Goal: Task Accomplishment & Management: Manage account settings

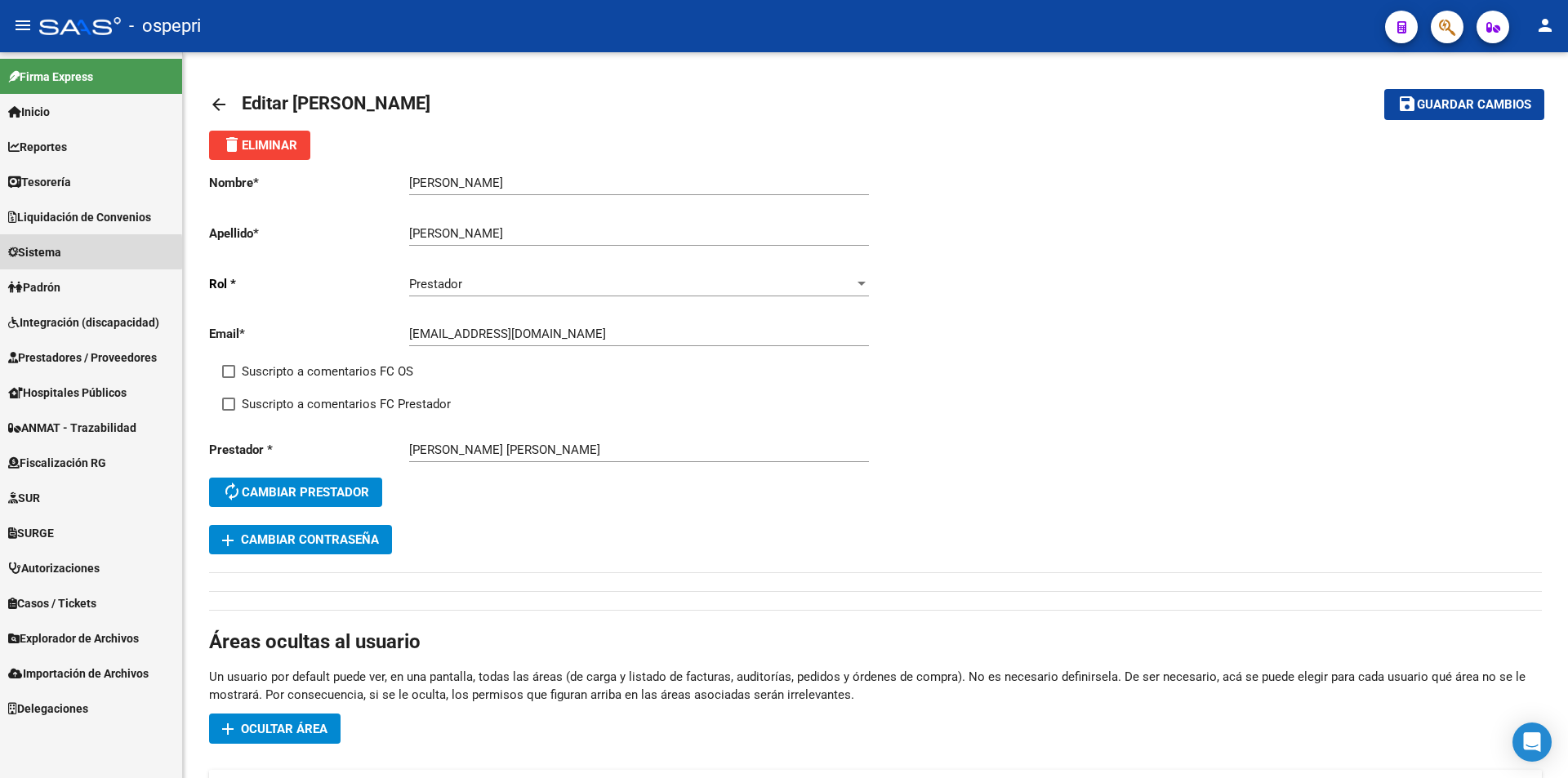
click at [38, 252] on span "Sistema" at bounding box center [34, 252] width 53 height 18
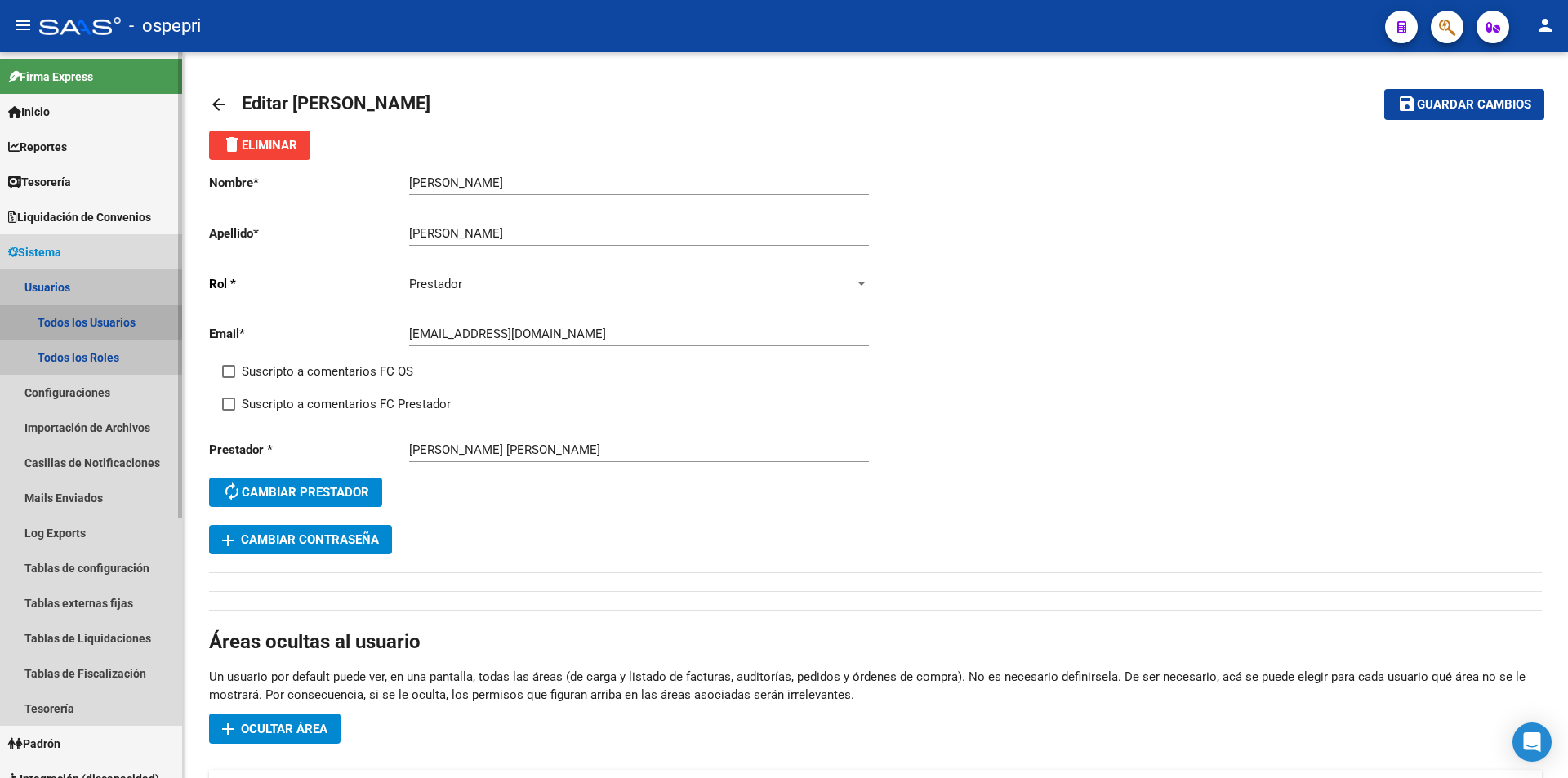
click at [68, 315] on link "Todos los Usuarios" at bounding box center [91, 322] width 182 height 35
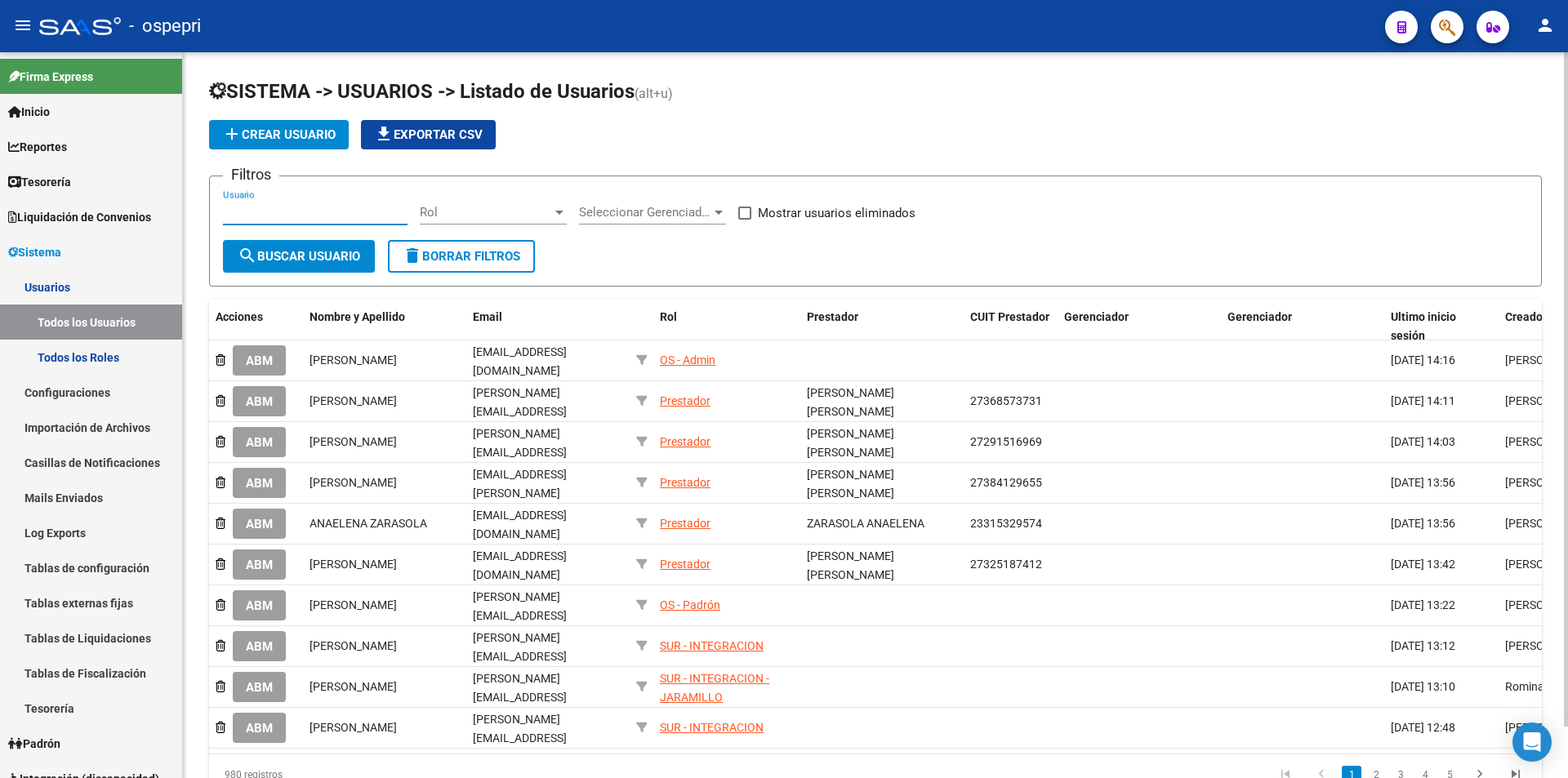
paste input "27287821137"
type input "27287821137"
click at [285, 260] on span "search Buscar Usuario" at bounding box center [299, 256] width 123 height 15
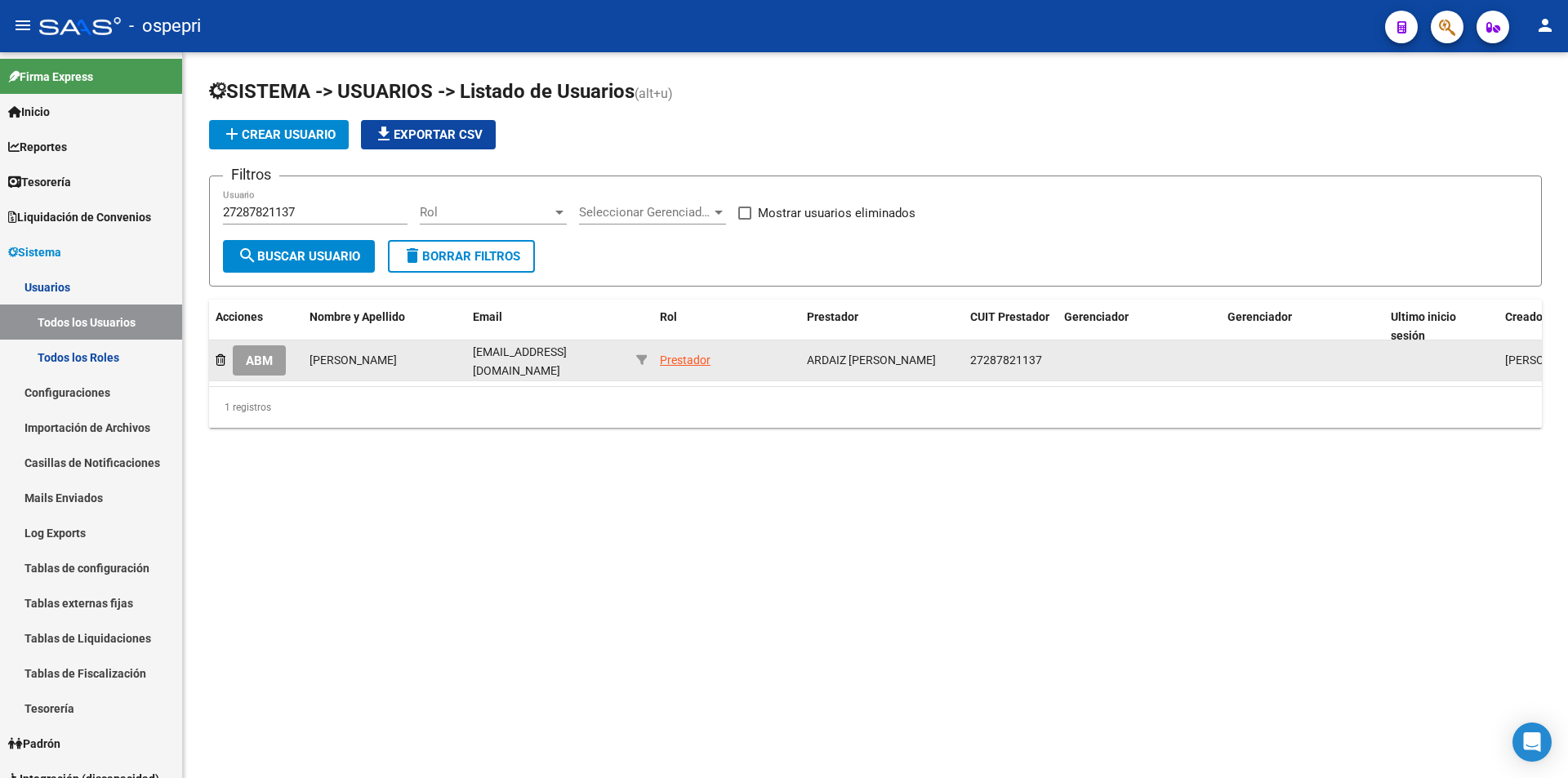
click at [269, 362] on span "ABM" at bounding box center [259, 360] width 27 height 15
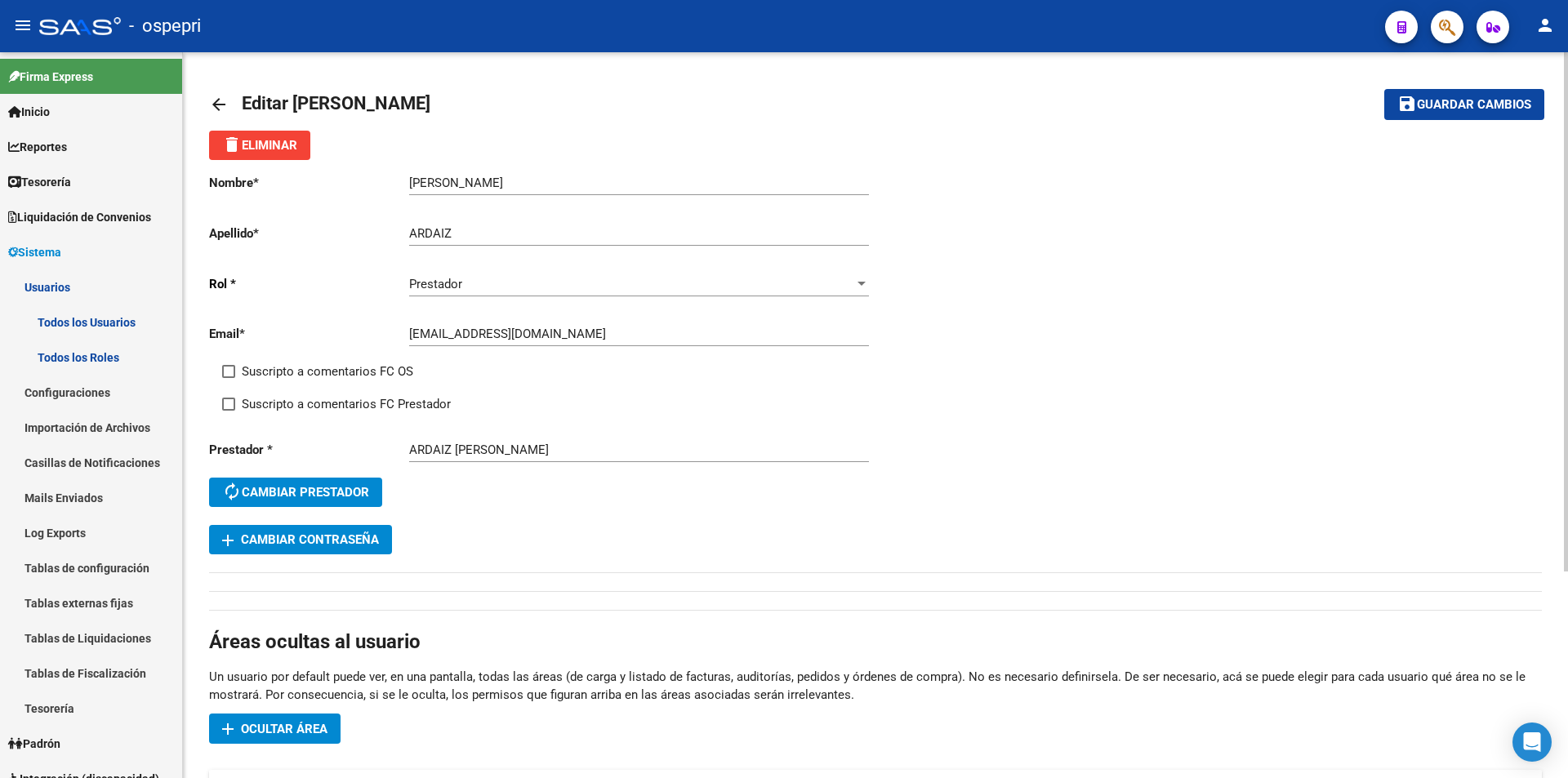
click at [334, 541] on span "add Cambiar Contraseña" at bounding box center [301, 539] width 157 height 15
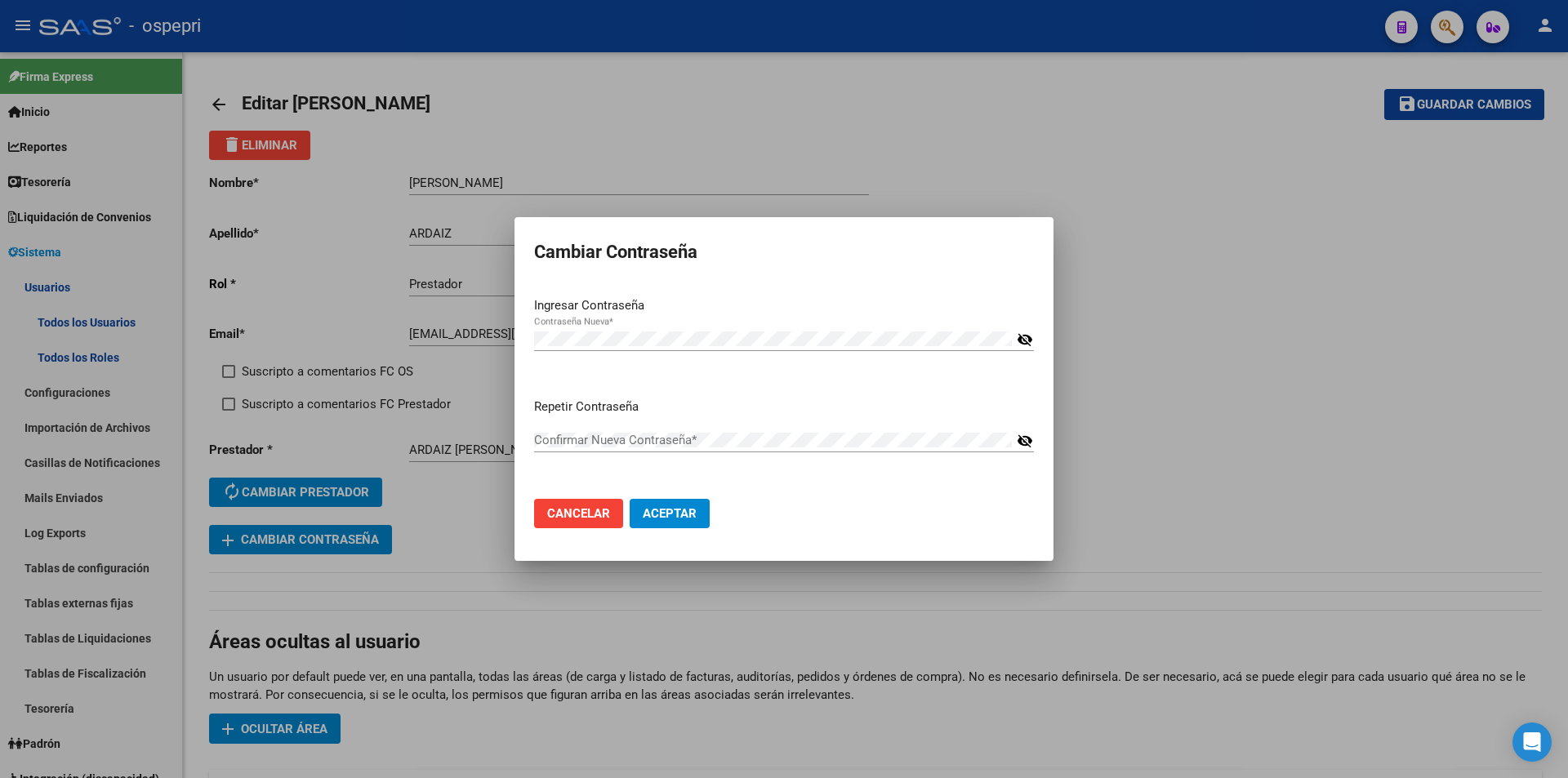
click at [1030, 339] on mat-icon "visibility_off" at bounding box center [1025, 339] width 16 height 20
click at [595, 555] on mat-dialog-container "Cambiar Contraseña Ingresar Contraseña Contraseña Nueva * visibility Repetir Co…" at bounding box center [784, 389] width 539 height 345
click at [695, 521] on button "Aceptar" at bounding box center [670, 514] width 80 height 29
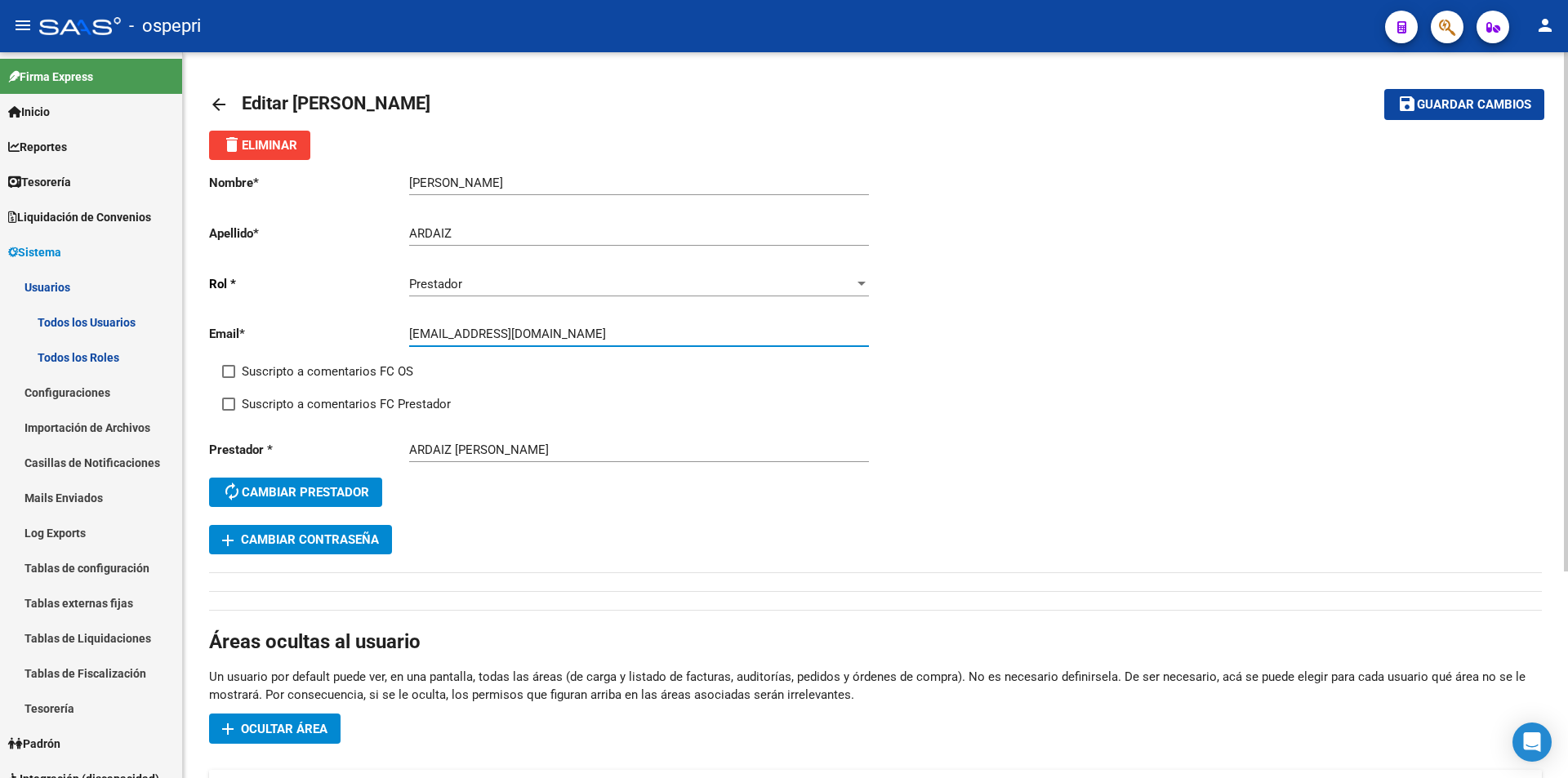
click at [489, 339] on input "[EMAIL_ADDRESS][DOMAIN_NAME]" at bounding box center [639, 333] width 460 height 15
click at [1495, 104] on span "Guardar cambios" at bounding box center [1474, 104] width 114 height 15
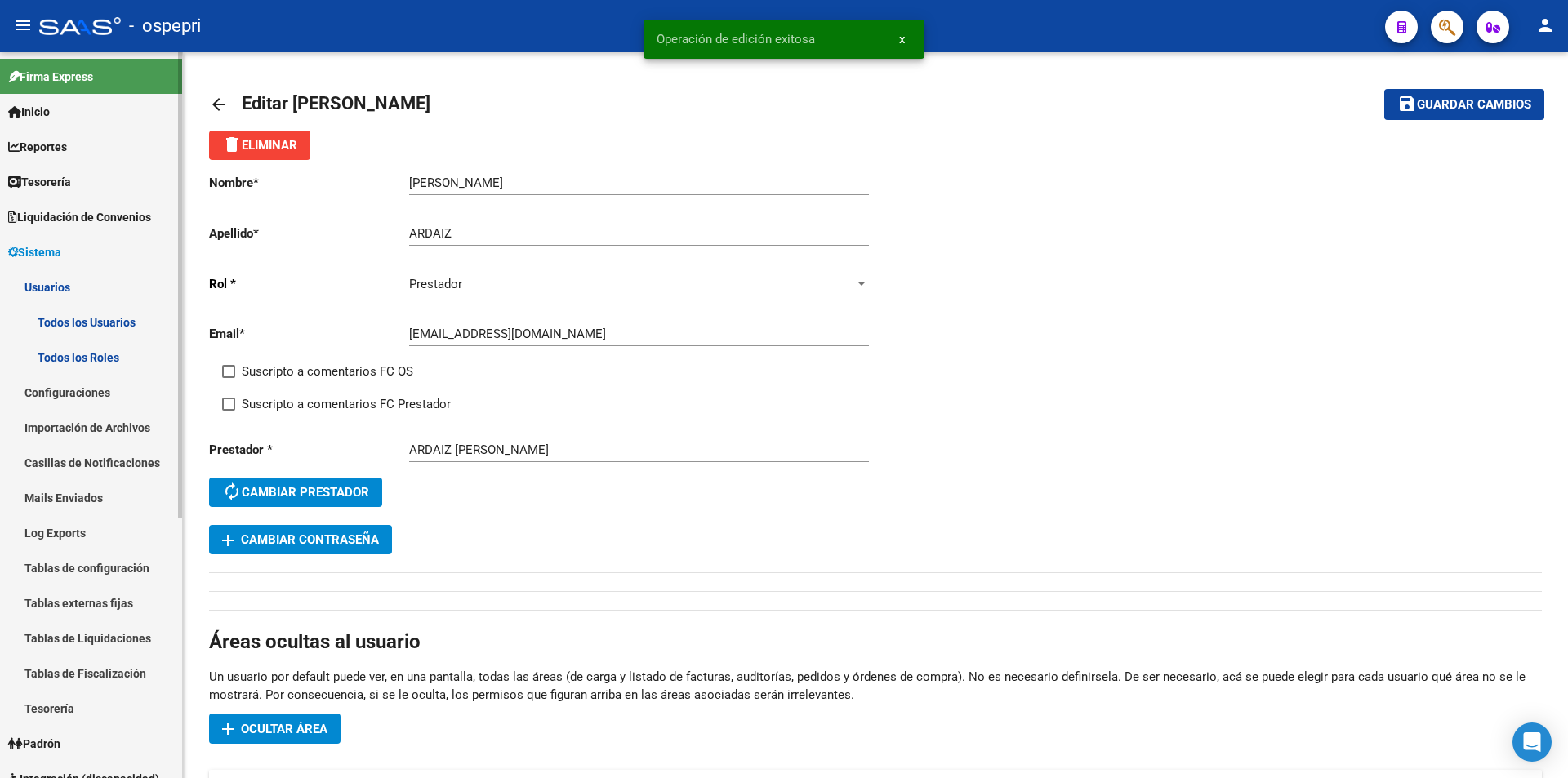
click at [98, 326] on link "Todos los Usuarios" at bounding box center [91, 322] width 182 height 35
